Goal: Task Accomplishment & Management: Use online tool/utility

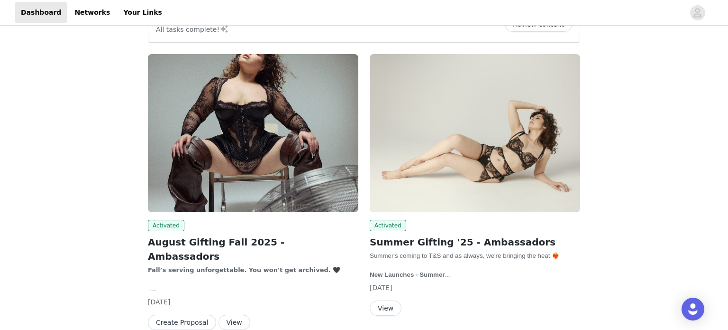
scroll to position [50, 0]
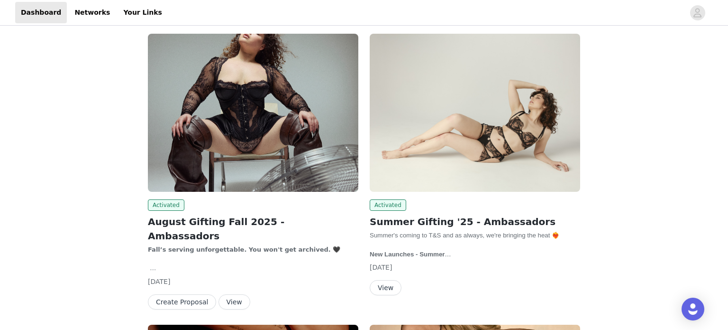
click at [174, 294] on button "Create Proposal" at bounding box center [182, 301] width 68 height 15
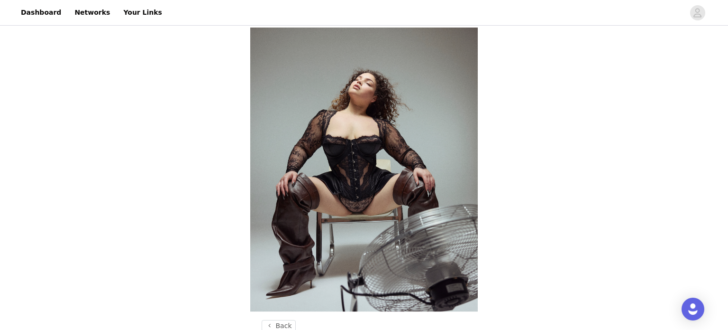
scroll to position [50, 0]
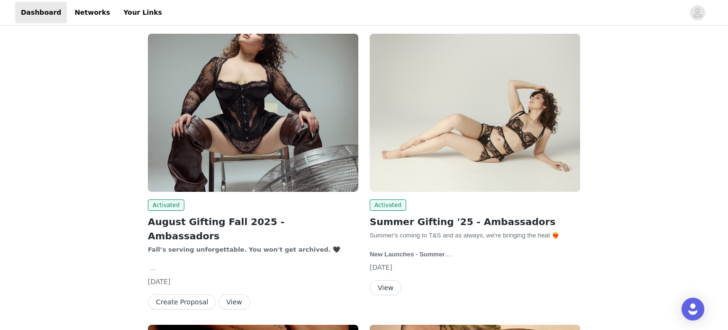
click at [249, 169] on img at bounding box center [253, 113] width 211 height 158
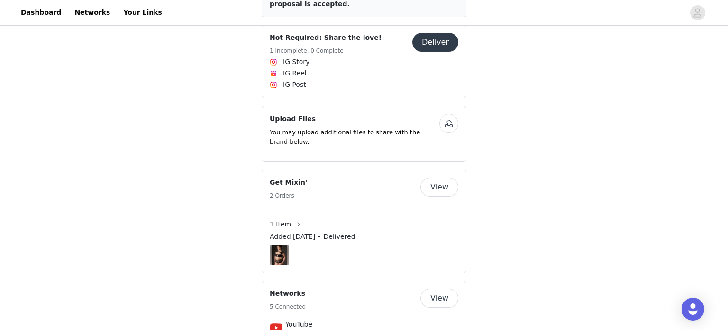
scroll to position [933, 0]
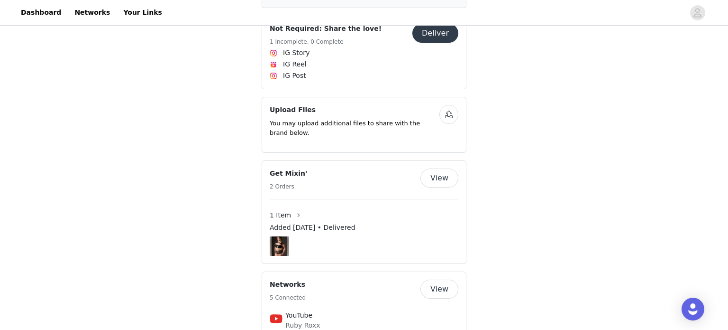
click at [448, 168] on button "View" at bounding box center [440, 177] width 38 height 19
